Goal: Task Accomplishment & Management: Use online tool/utility

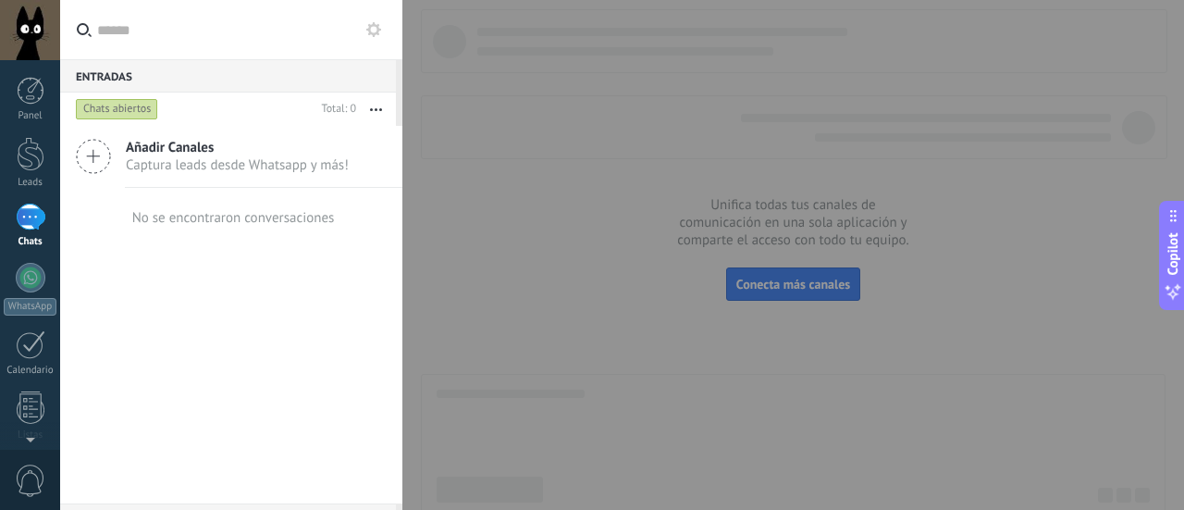
click at [628, 286] on div at bounding box center [592, 255] width 1184 height 510
click at [126, 154] on span "Añadir Canales" at bounding box center [237, 148] width 223 height 18
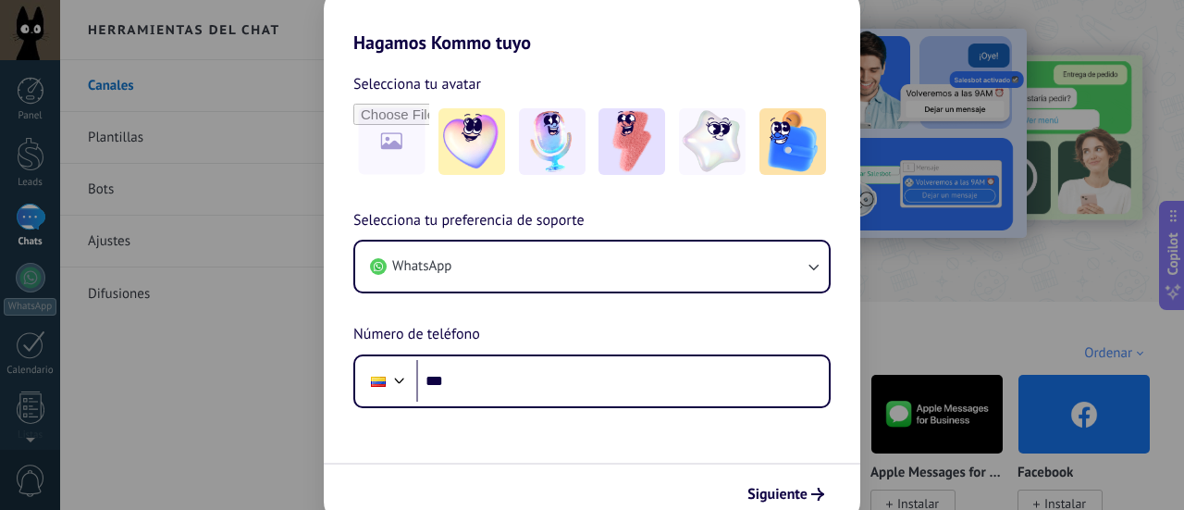
click at [1181, 273] on div "Hagamos Kommo tuyo Selecciona tu avatar Selecciona tu preferencia de soporte Wh…" at bounding box center [592, 255] width 1184 height 510
click at [166, 227] on div "Hagamos Kommo tuyo Selecciona tu avatar Selecciona tu preferencia de soporte Wh…" at bounding box center [592, 255] width 1184 height 510
click at [775, 489] on span "Siguiente" at bounding box center [778, 494] width 60 height 13
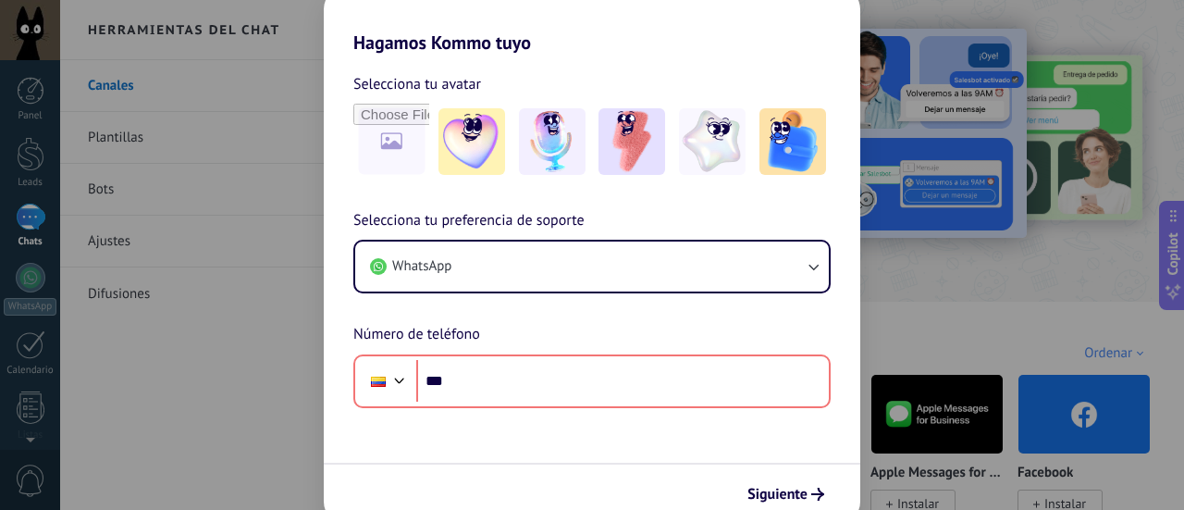
click at [1183, 256] on div "Hagamos Kommo tuyo Selecciona tu avatar Selecciona tu preferencia de soporte Wh…" at bounding box center [592, 255] width 1184 height 510
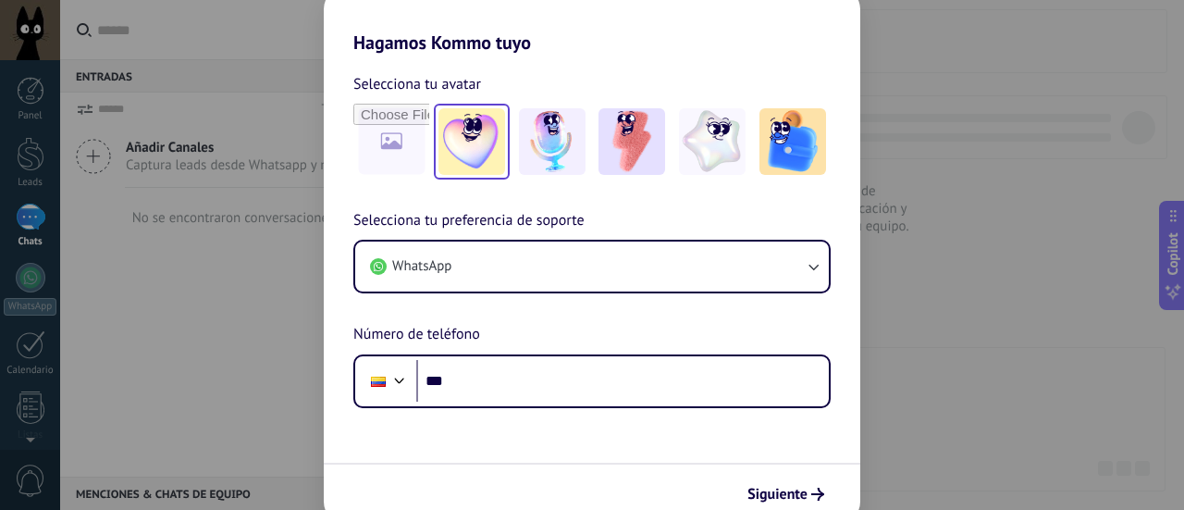
click at [501, 130] on img at bounding box center [472, 141] width 67 height 67
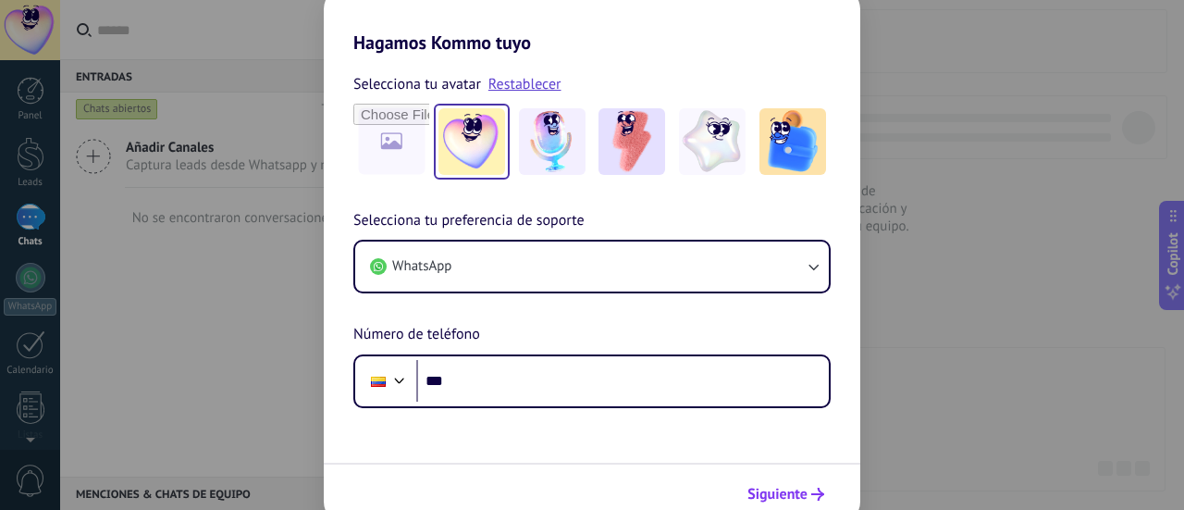
click at [768, 484] on button "Siguiente" at bounding box center [785, 493] width 93 height 31
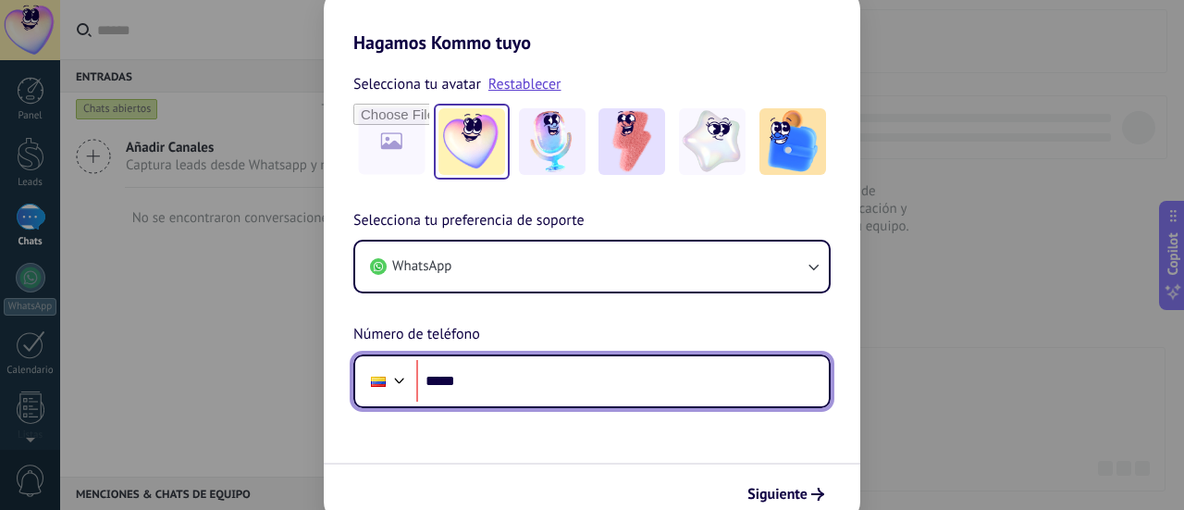
click at [470, 392] on input "*****" at bounding box center [622, 381] width 413 height 43
type input "**********"
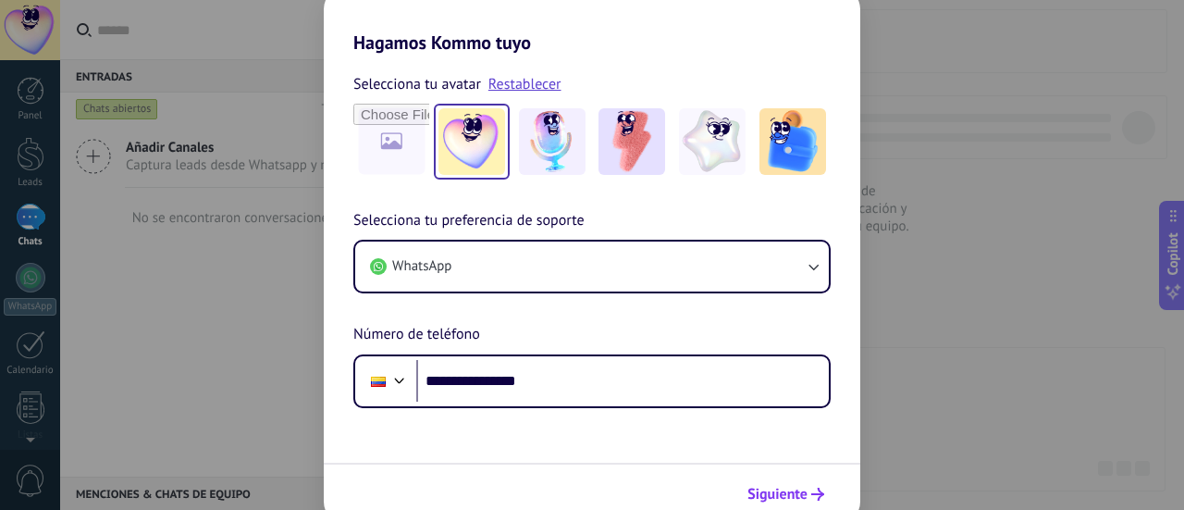
click at [794, 482] on button "Siguiente" at bounding box center [785, 493] width 93 height 31
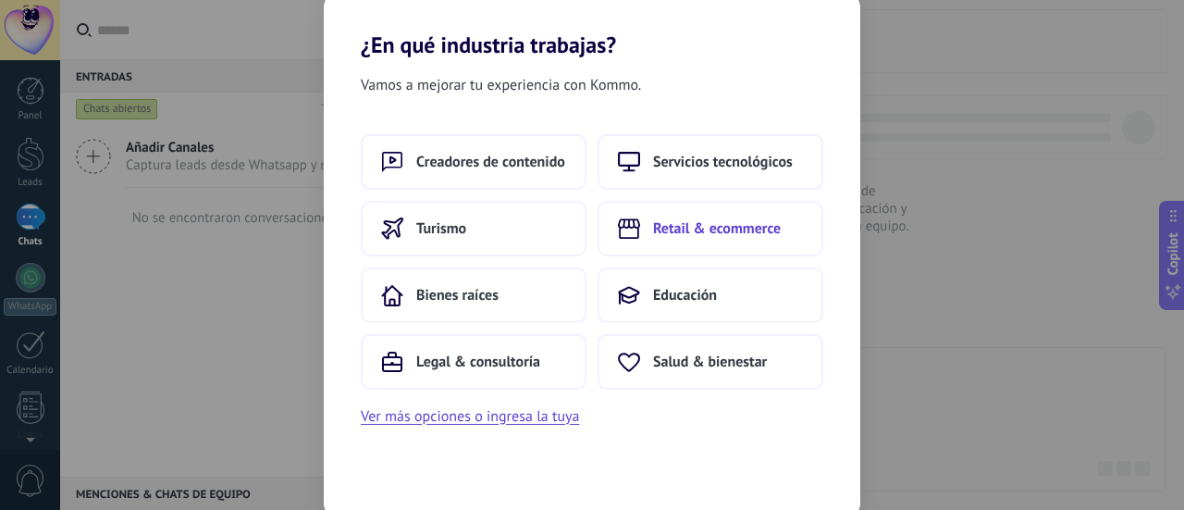
click at [692, 236] on span "Retail & ecommerce" at bounding box center [717, 228] width 128 height 19
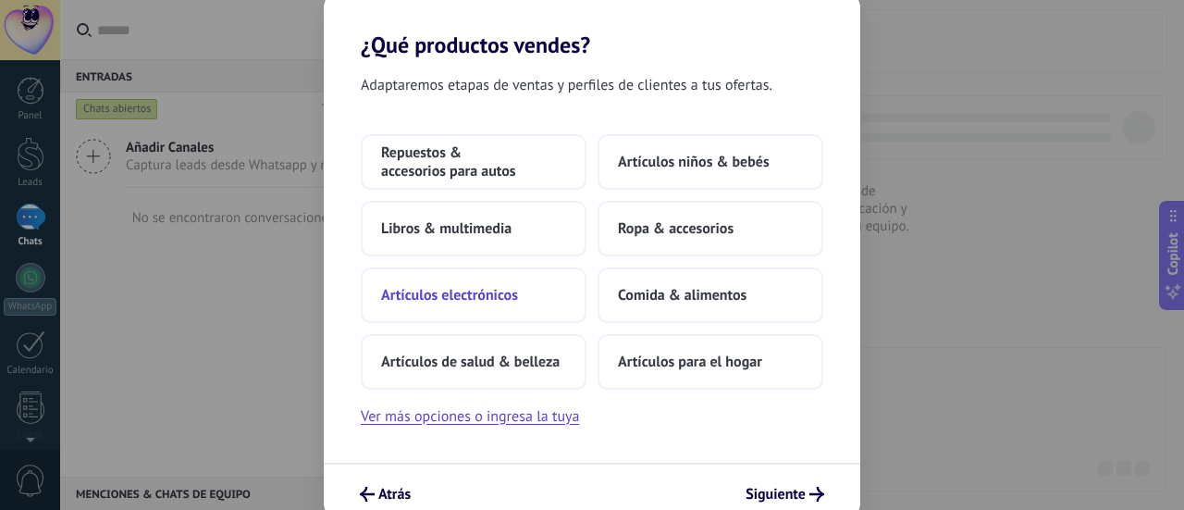
click at [539, 299] on button "Artículos electrónicos" at bounding box center [474, 295] width 226 height 56
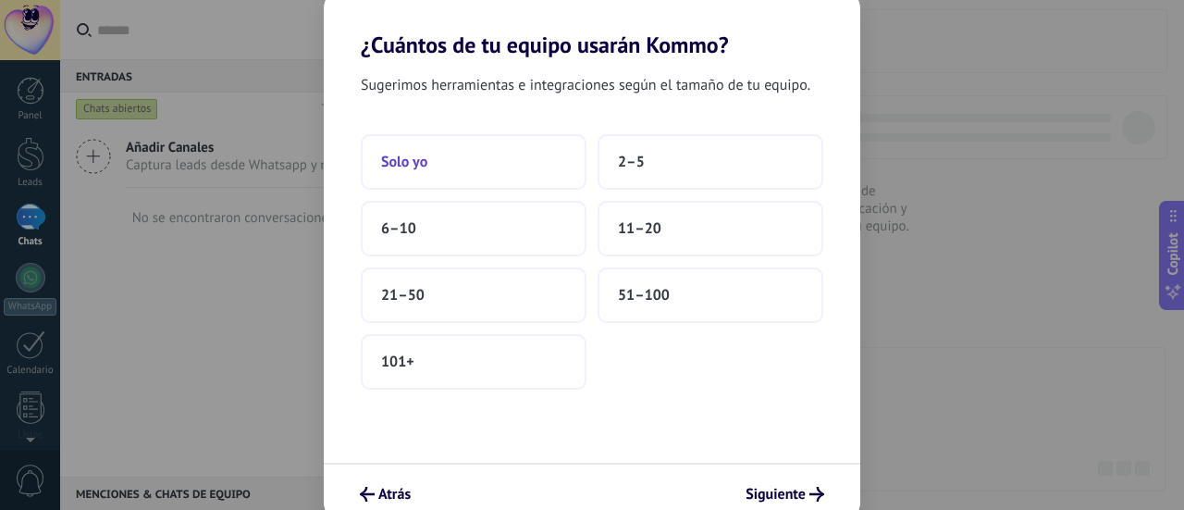
click at [466, 170] on button "Solo yo" at bounding box center [474, 162] width 226 height 56
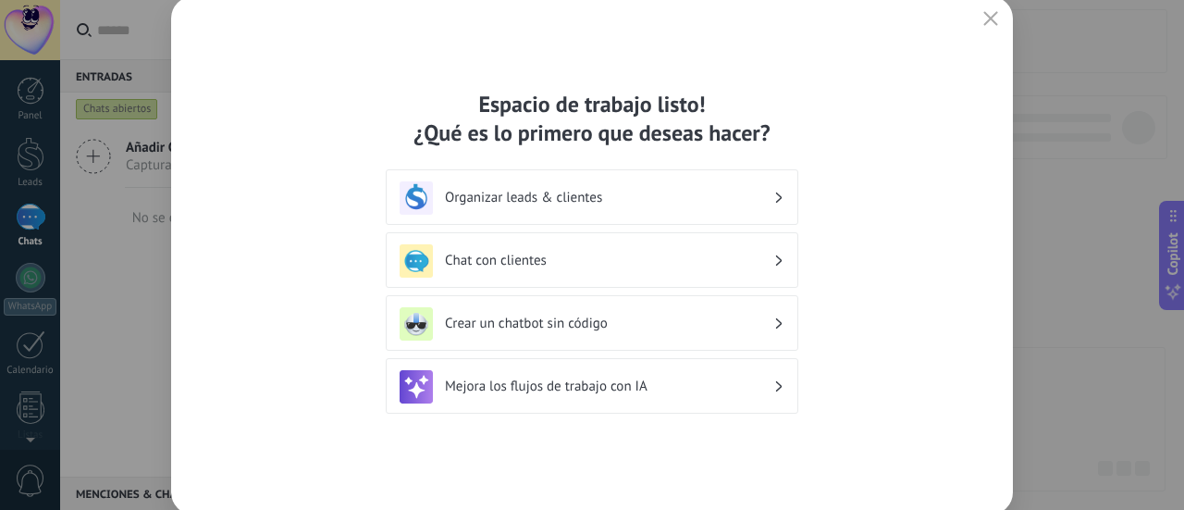
click at [657, 275] on div "Chat con clientes" at bounding box center [592, 260] width 385 height 33
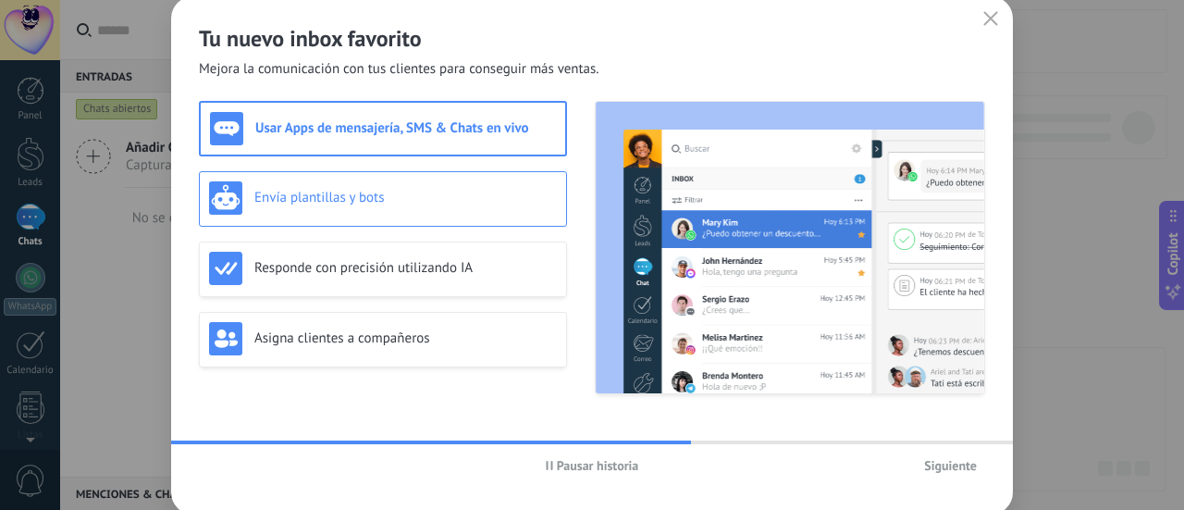
click at [481, 218] on div "Envía plantillas y bots" at bounding box center [383, 199] width 368 height 56
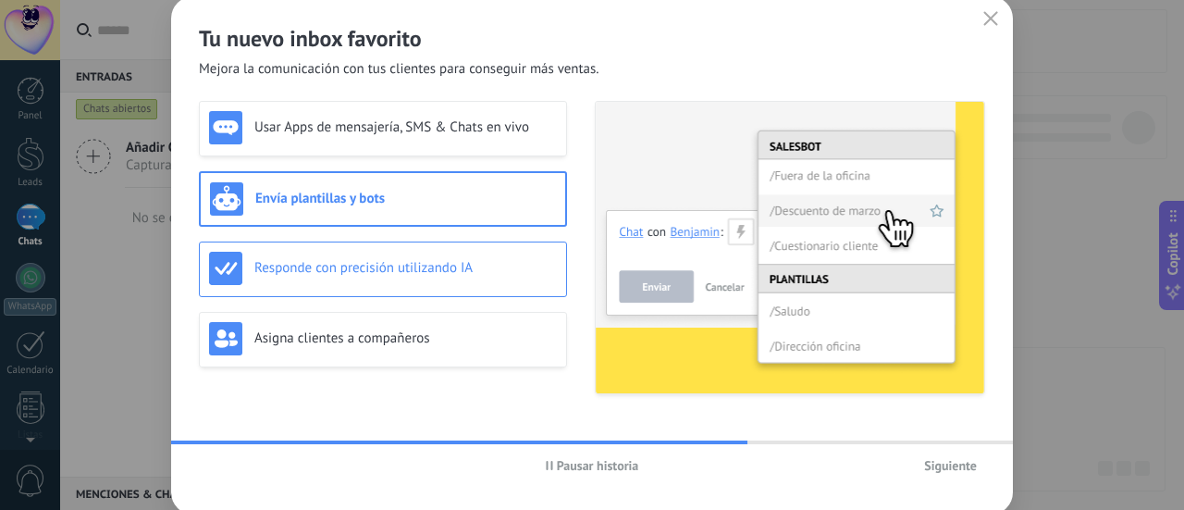
click at [486, 243] on div "Responde con precisión utilizando IA" at bounding box center [383, 269] width 368 height 56
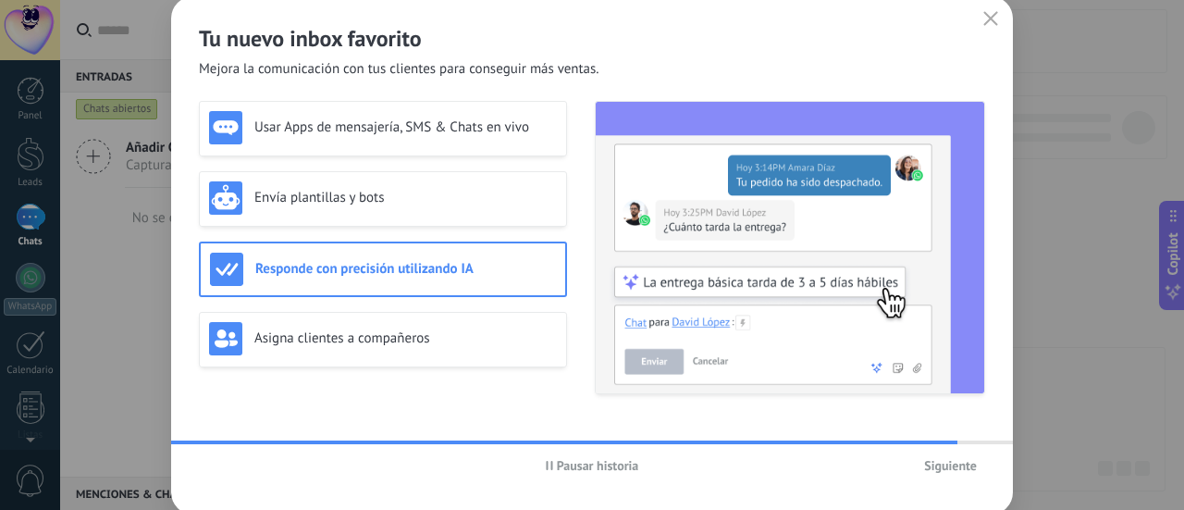
click at [924, 461] on span "Siguiente" at bounding box center [950, 465] width 53 height 13
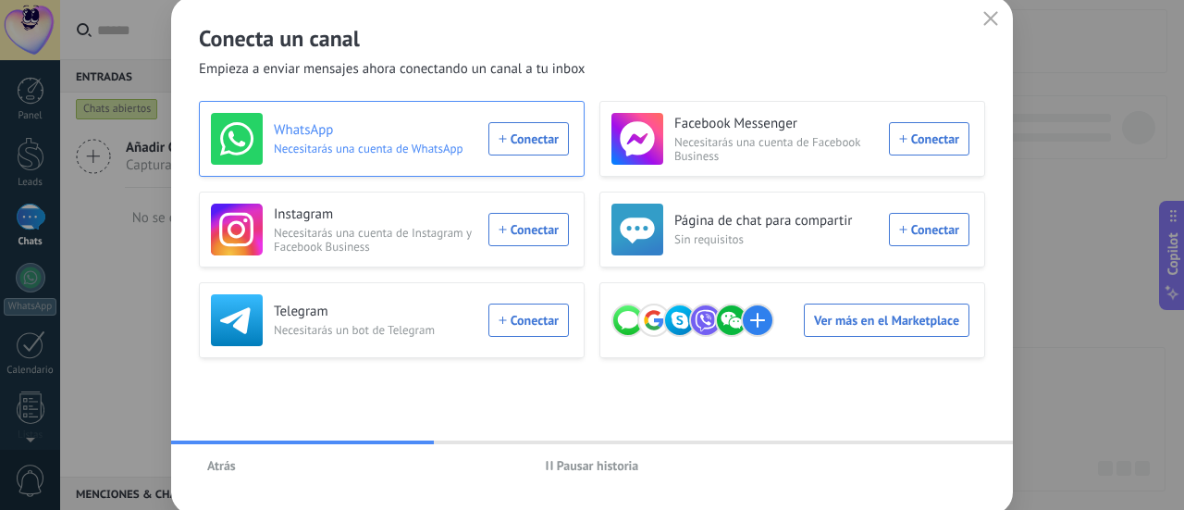
click at [543, 144] on div "WhatsApp Necesitarás una cuenta de WhatsApp Conectar" at bounding box center [390, 139] width 358 height 52
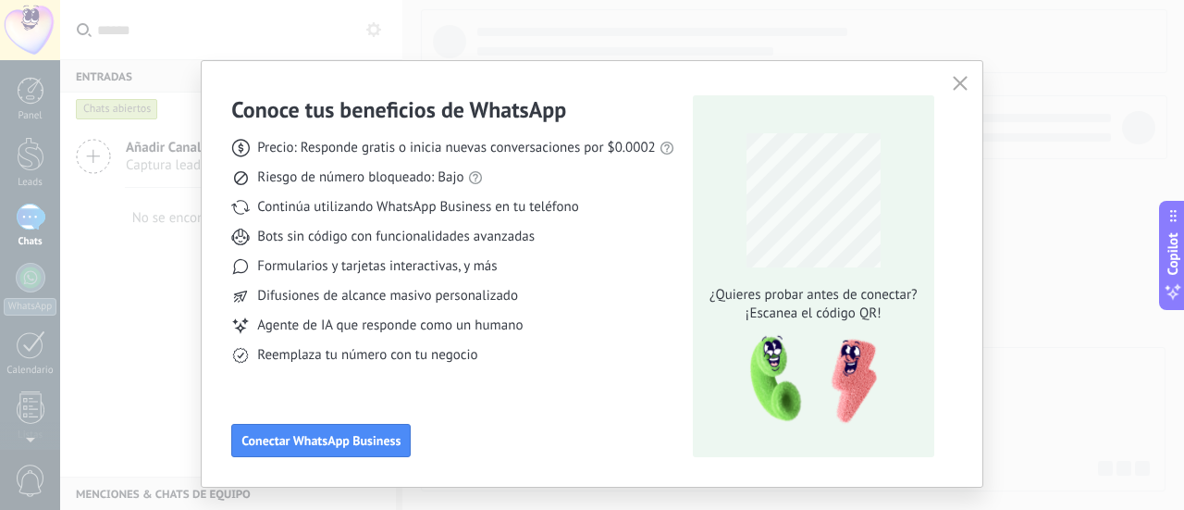
click at [943, 80] on div "Conoce tus beneficios de WhatsApp Precio: Responde gratis o inicia nuevas conve…" at bounding box center [592, 274] width 781 height 426
click at [962, 88] on icon "button" at bounding box center [960, 83] width 15 height 15
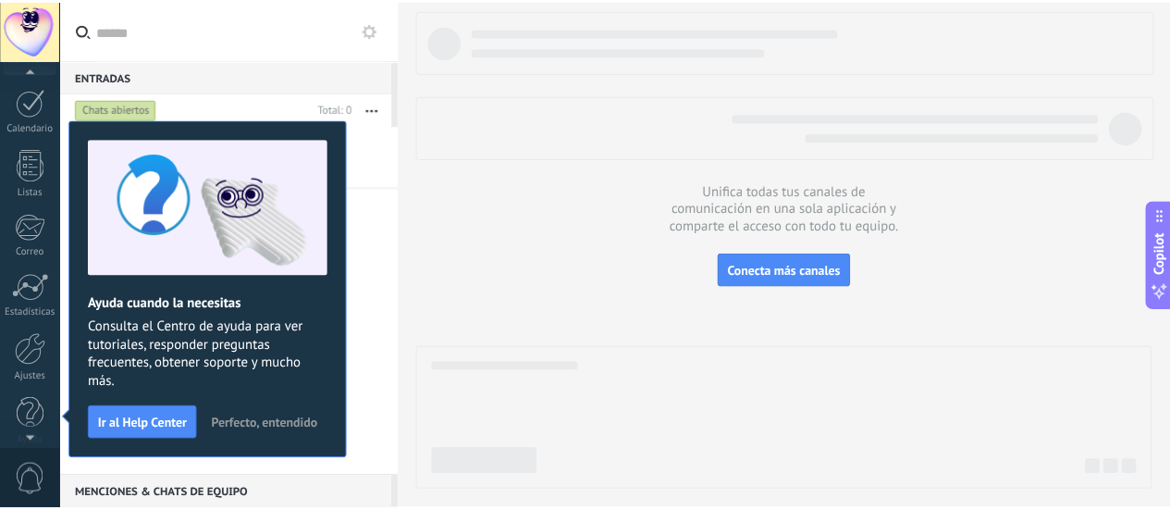
scroll to position [258, 0]
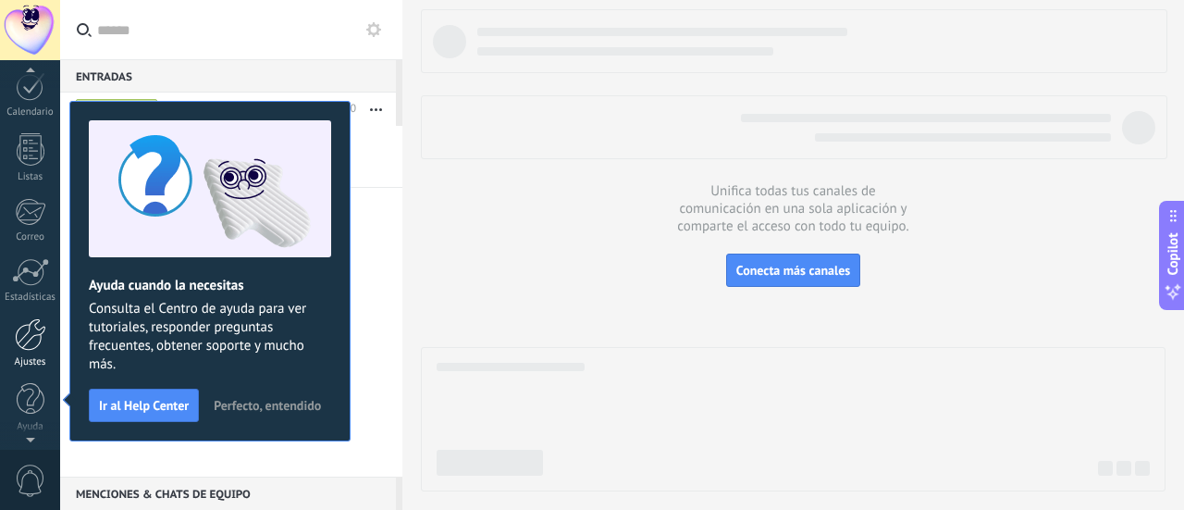
click at [49, 347] on link "Ajustes" at bounding box center [30, 343] width 60 height 50
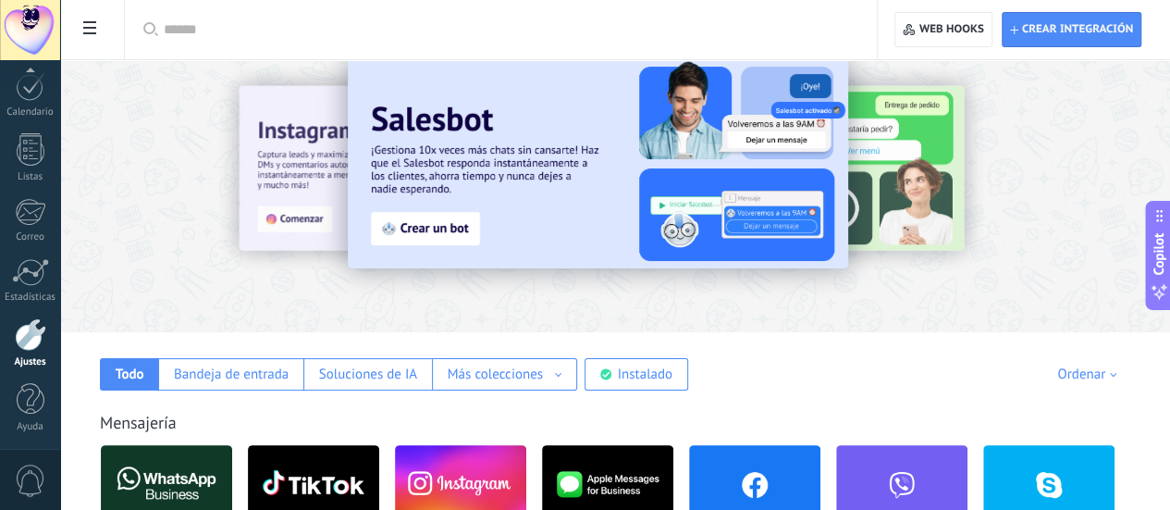
scroll to position [18, 0]
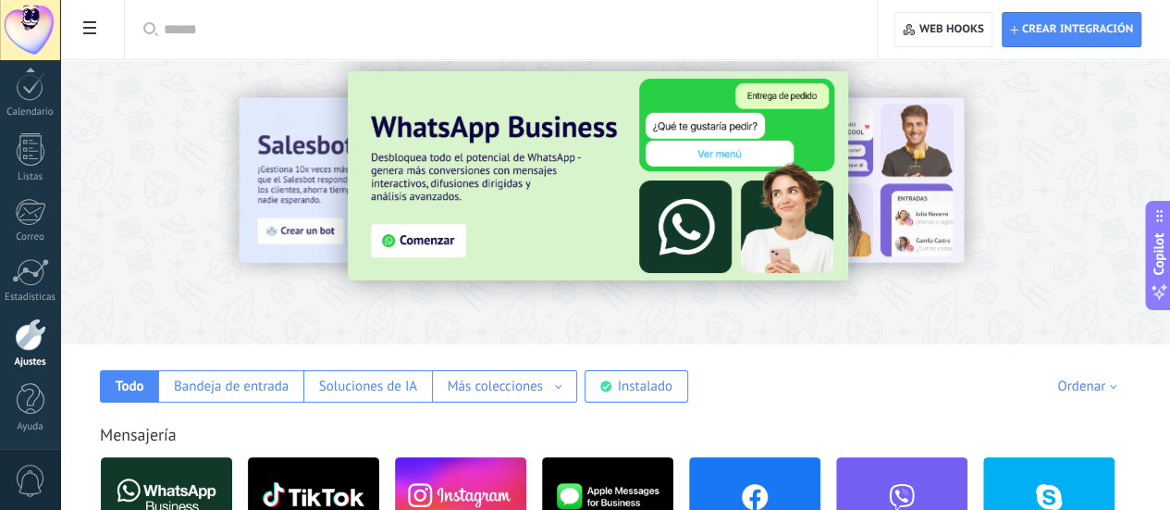
drag, startPoint x: 603, startPoint y: 11, endPoint x: 476, endPoint y: 44, distance: 132.0
click at [476, 44] on div at bounding box center [507, 29] width 687 height 59
click at [467, 36] on input "text" at bounding box center [507, 29] width 687 height 19
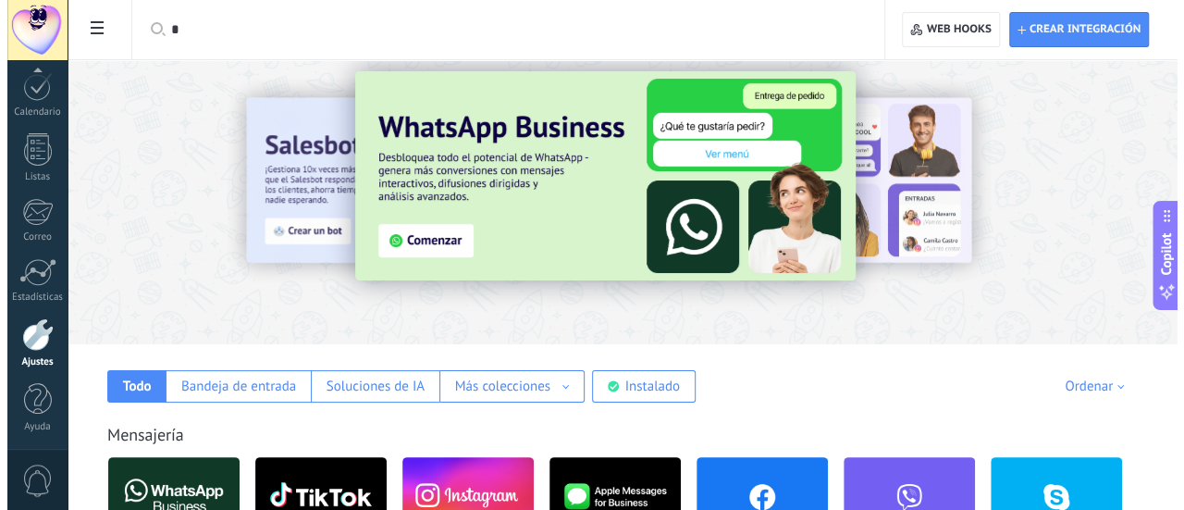
scroll to position [0, 0]
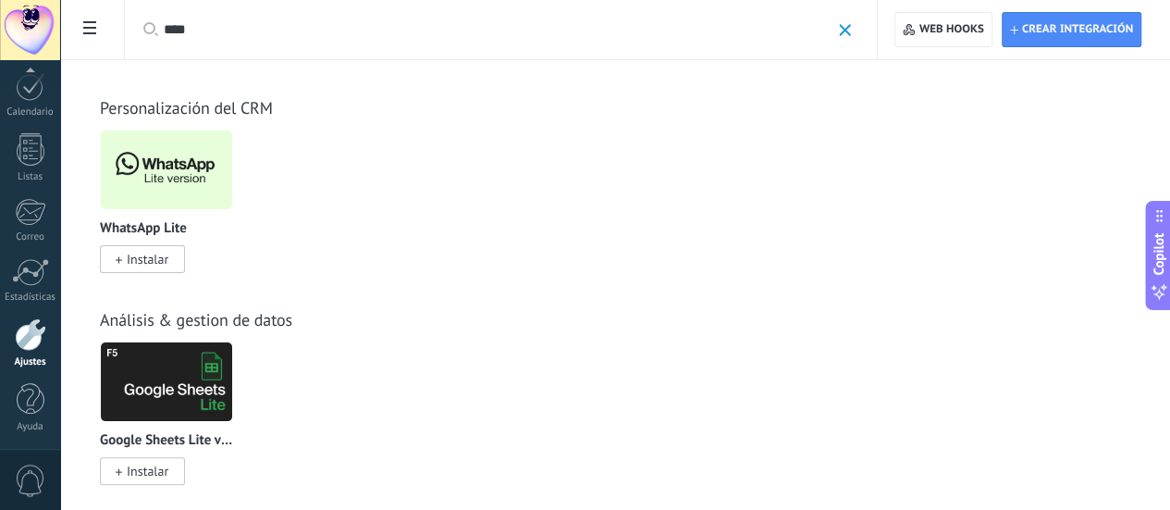
type input "****"
click at [185, 256] on span "Instalar" at bounding box center [142, 259] width 85 height 28
click at [168, 256] on span "Instalar" at bounding box center [148, 259] width 42 height 17
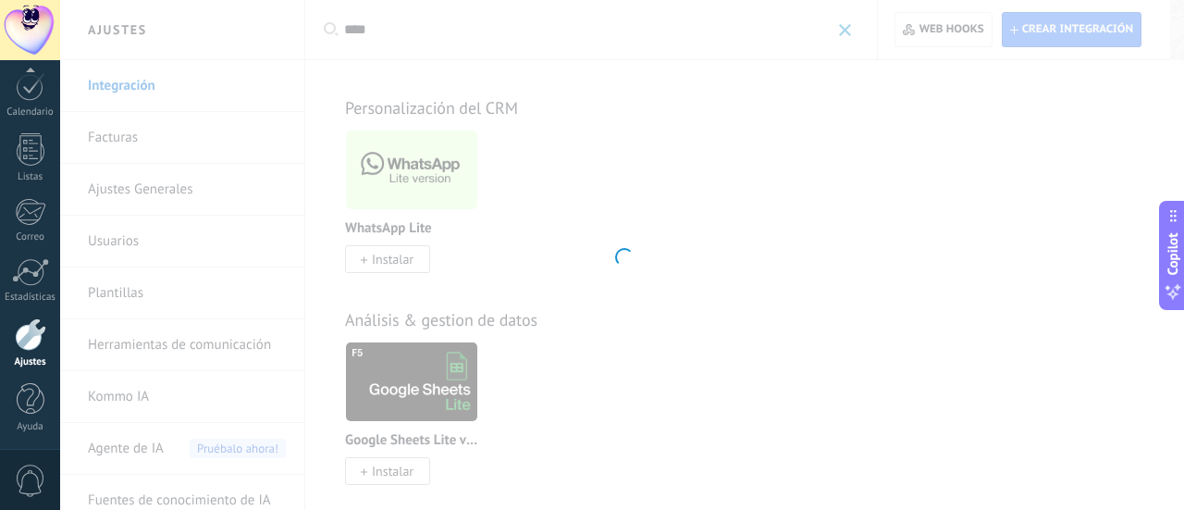
click at [379, 256] on body ".abccls-1,.abccls-2{fill-rule:evenodd}.abccls-2{fill:#fff} .abfcls-1{fill:none}…" at bounding box center [592, 255] width 1184 height 510
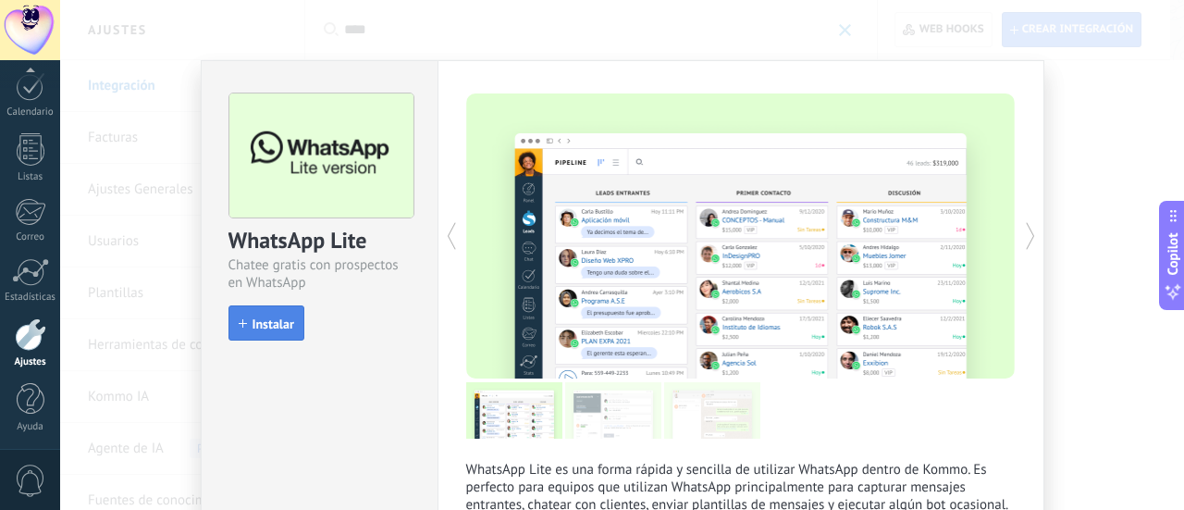
click at [263, 324] on span "Instalar" at bounding box center [274, 323] width 42 height 13
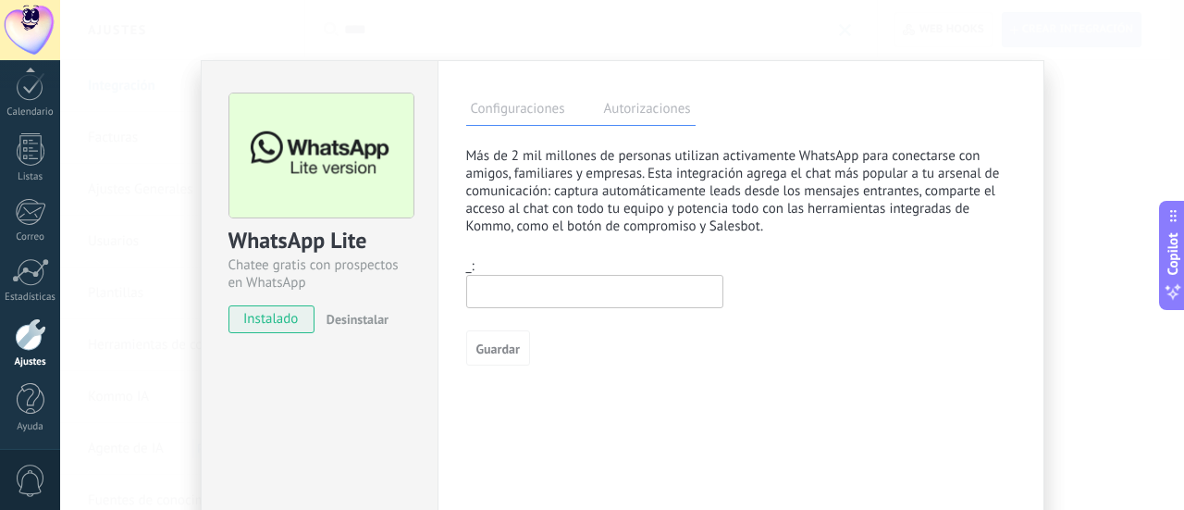
click at [279, 314] on span "instalado" at bounding box center [271, 319] width 84 height 28
click at [512, 111] on label "Configuraciones" at bounding box center [518, 111] width 104 height 27
click at [620, 116] on label "Autorizaciones" at bounding box center [648, 111] width 96 height 27
click at [490, 354] on span "Guardar" at bounding box center [497, 348] width 43 height 13
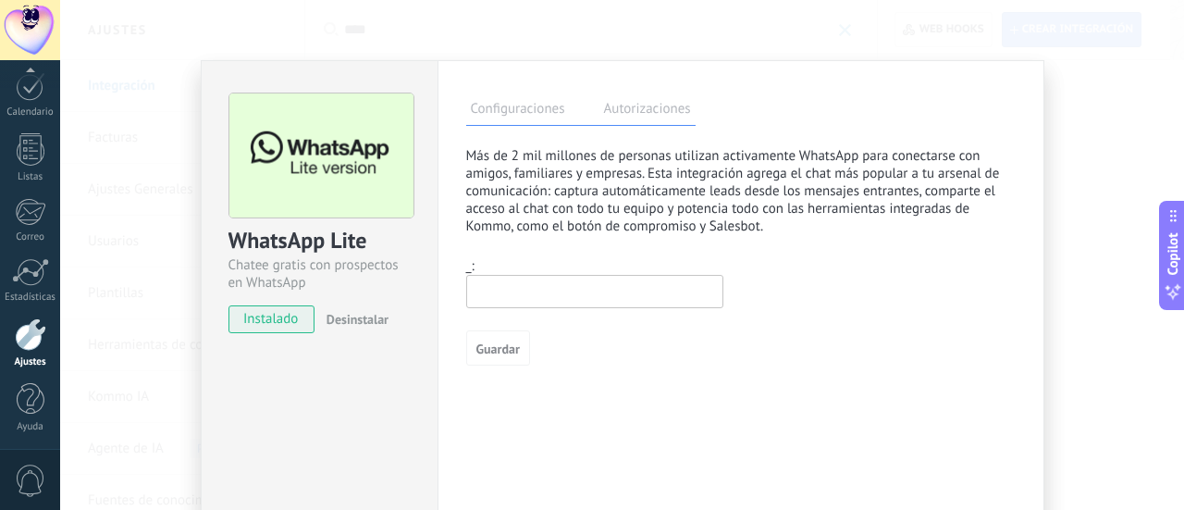
click at [324, 199] on img at bounding box center [321, 155] width 184 height 125
click at [292, 315] on span "instalado" at bounding box center [271, 319] width 84 height 28
click at [283, 308] on span "instalado" at bounding box center [271, 319] width 84 height 28
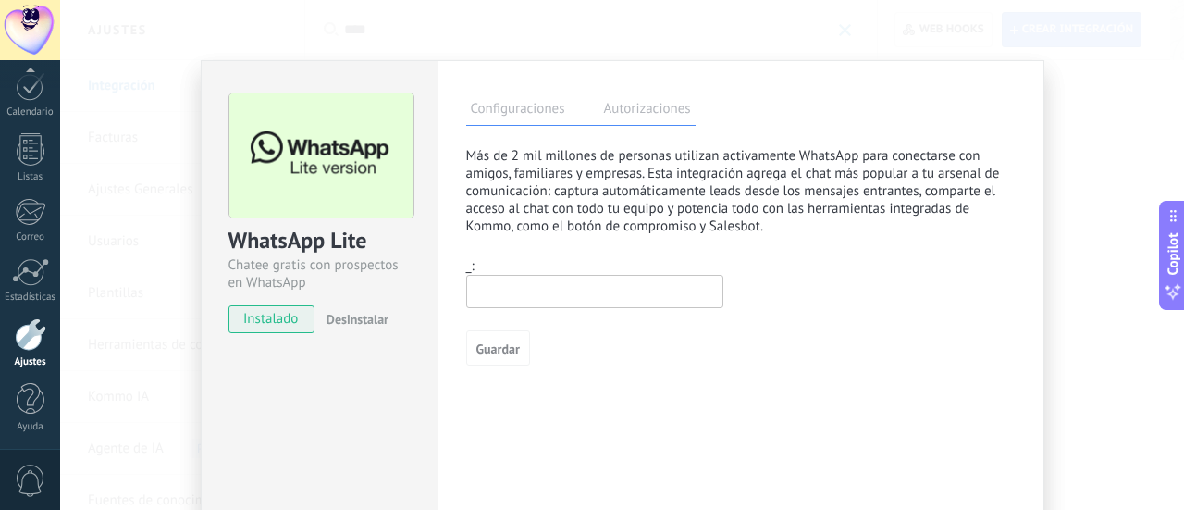
click at [283, 308] on span "instalado" at bounding box center [271, 319] width 84 height 28
click at [663, 103] on label "Autorizaciones" at bounding box center [648, 111] width 96 height 27
